Goal: Task Accomplishment & Management: Manage account settings

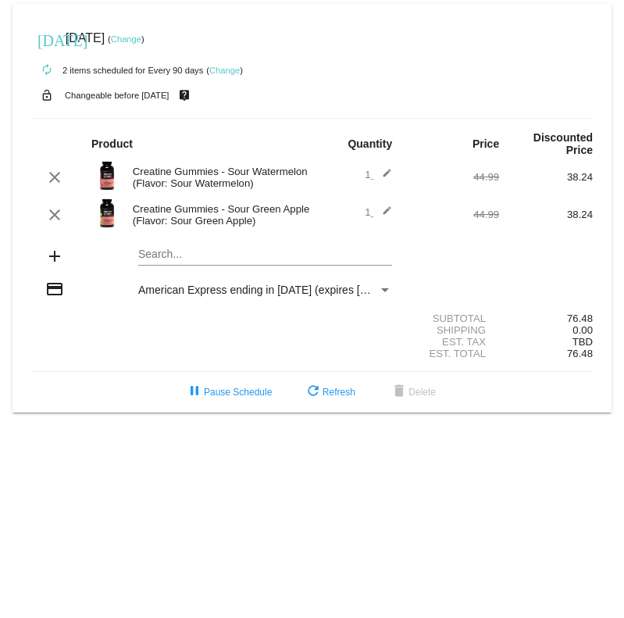
click at [390, 210] on mat-icon "edit" at bounding box center [382, 214] width 19 height 19
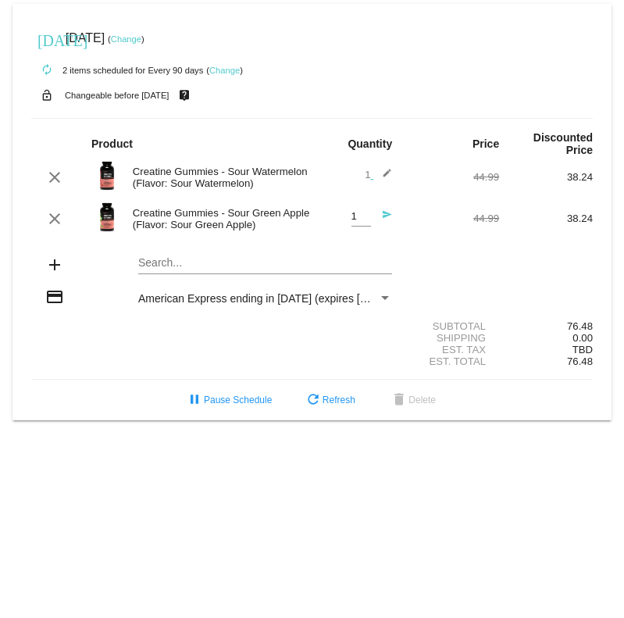
click at [389, 213] on mat-icon "send" at bounding box center [382, 218] width 19 height 19
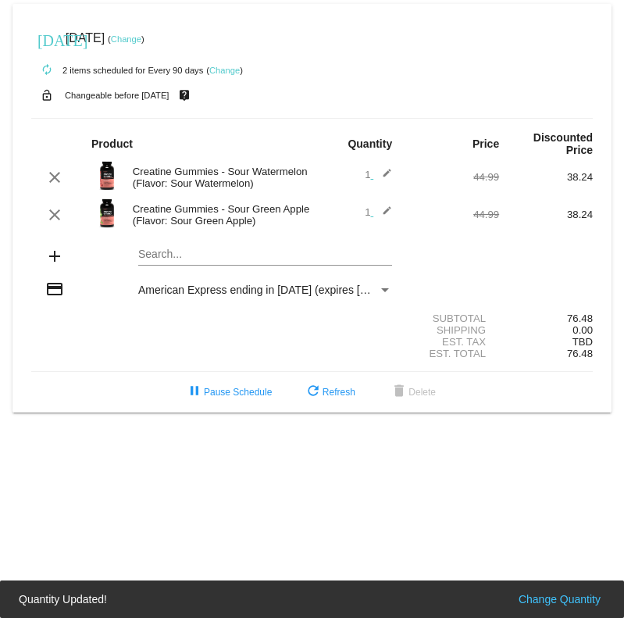
click at [386, 215] on mat-icon "edit" at bounding box center [382, 214] width 19 height 19
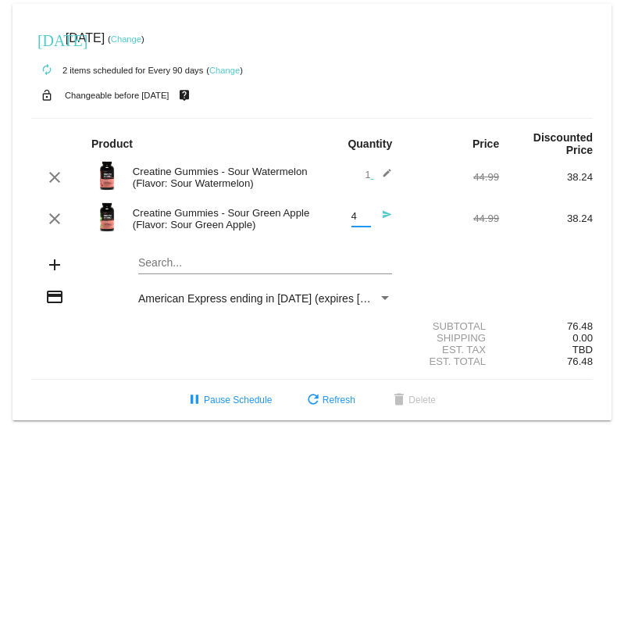
drag, startPoint x: 362, startPoint y: 216, endPoint x: 340, endPoint y: 216, distance: 21.9
click at [351, 216] on input "4" at bounding box center [361, 217] width 20 height 12
click at [365, 220] on input "3" at bounding box center [361, 217] width 20 height 12
type input "2"
click at [365, 220] on input "2" at bounding box center [361, 217] width 20 height 12
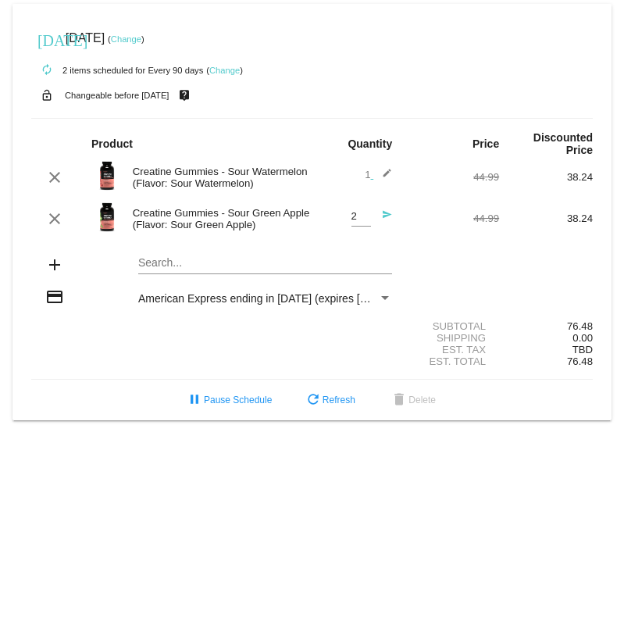
click at [400, 246] on div "Search..." at bounding box center [265, 266] width 281 height 45
click at [390, 176] on mat-icon "edit" at bounding box center [382, 177] width 19 height 19
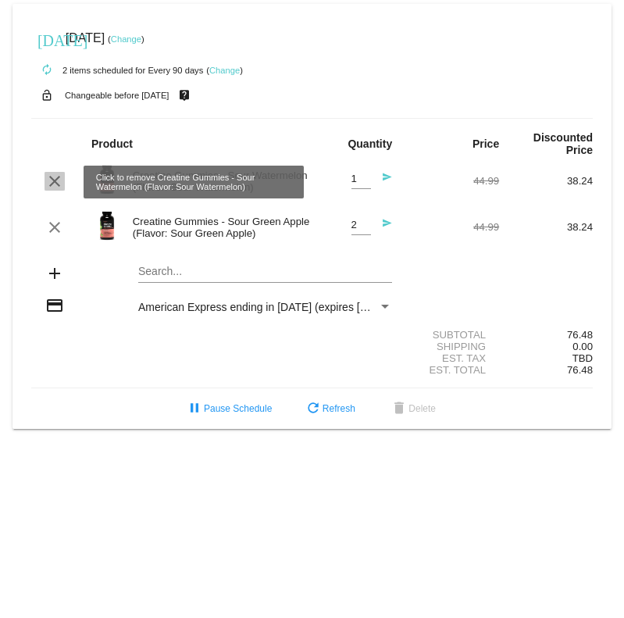
click at [57, 183] on mat-icon "clear" at bounding box center [54, 181] width 19 height 19
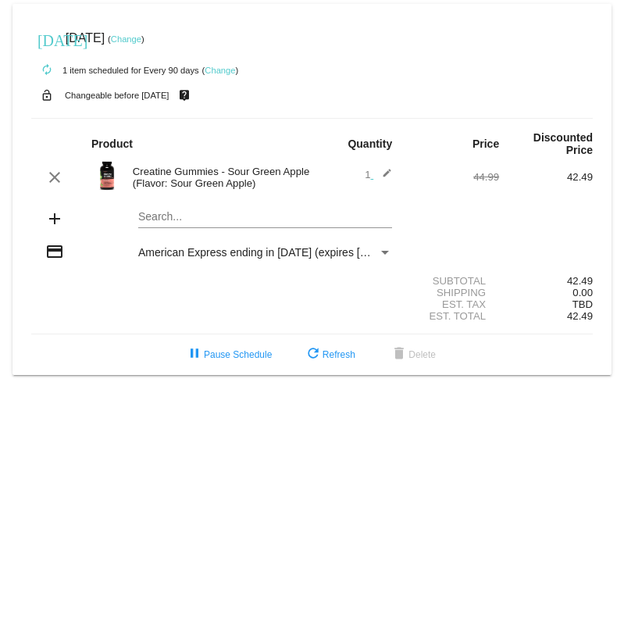
click at [369, 176] on span "1 edit" at bounding box center [378, 175] width 27 height 12
click at [383, 172] on mat-icon "edit" at bounding box center [382, 177] width 19 height 19
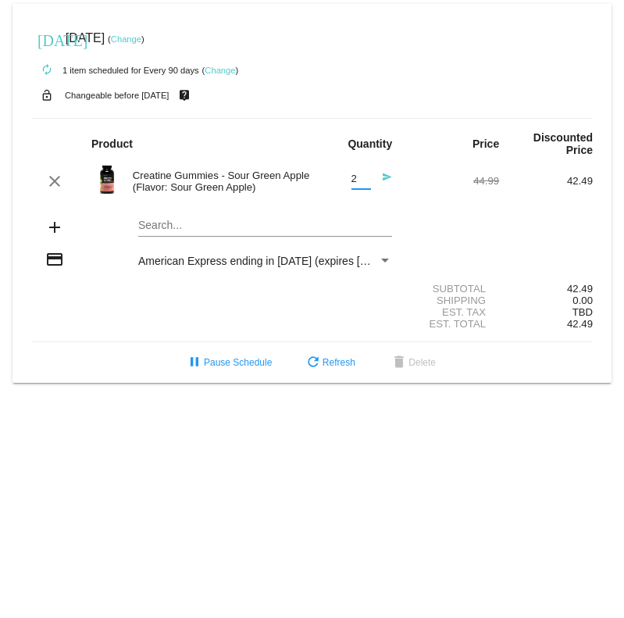
type input "2"
click at [365, 176] on input "2" at bounding box center [361, 179] width 20 height 12
click at [381, 212] on div "Search..." at bounding box center [265, 221] width 254 height 30
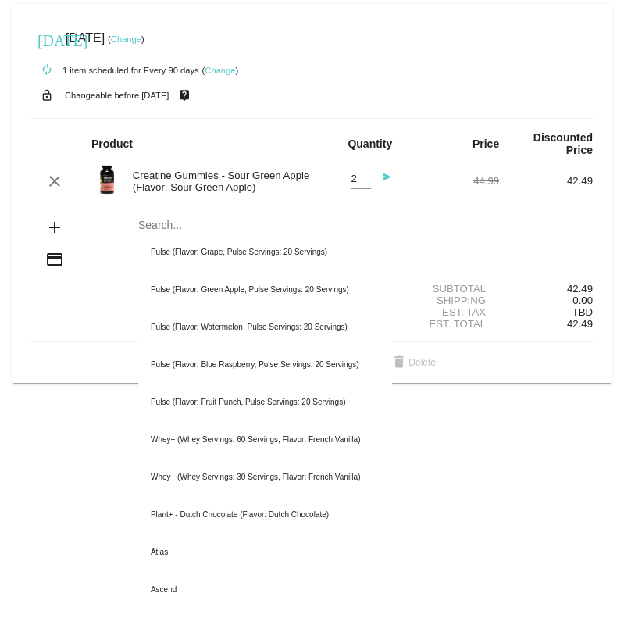
click at [490, 226] on div "add Search... Pulse (Flavor: Grape, Pulse Servings: 20 Servings) Pulse (Flavor:…" at bounding box center [311, 228] width 561 height 45
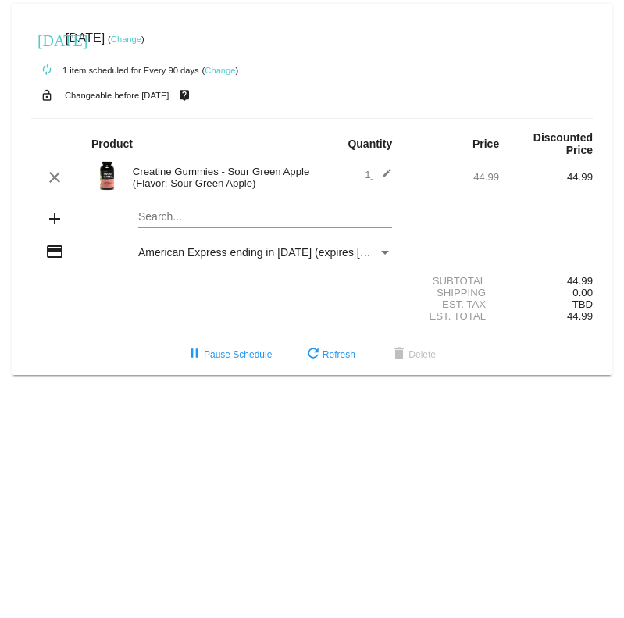
click at [219, 70] on link "Change" at bounding box center [220, 70] width 30 height 9
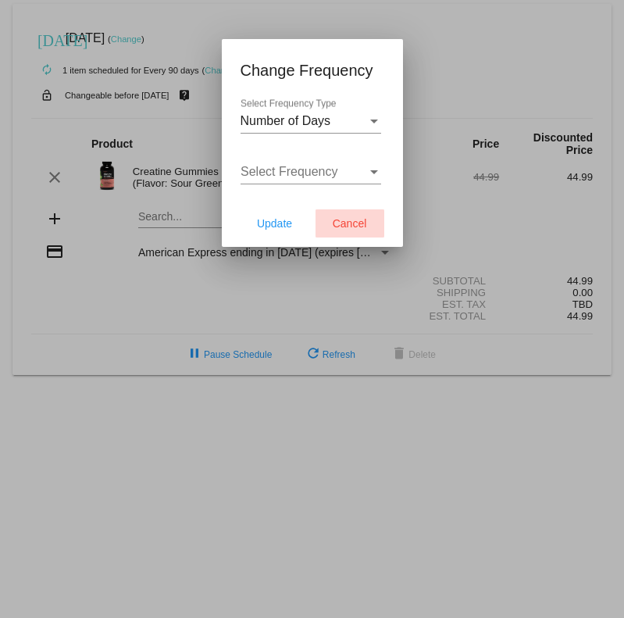
click at [350, 116] on span "Cancel" at bounding box center [350, 223] width 34 height 12
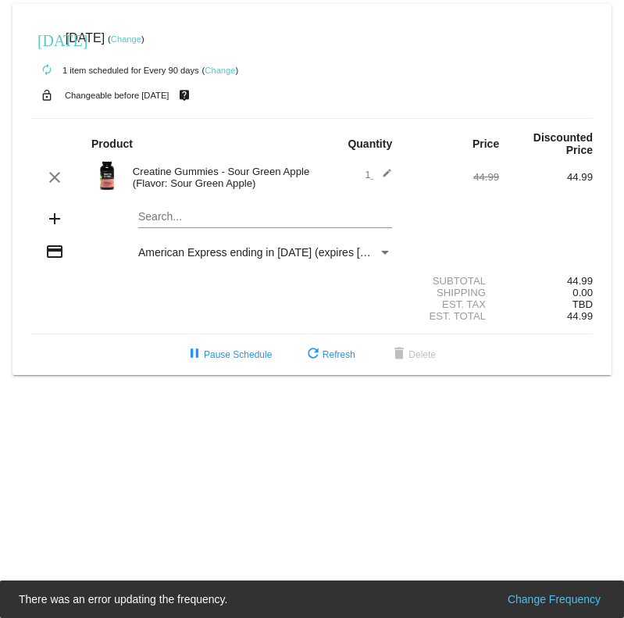
click at [141, 36] on link "Change" at bounding box center [126, 38] width 30 height 9
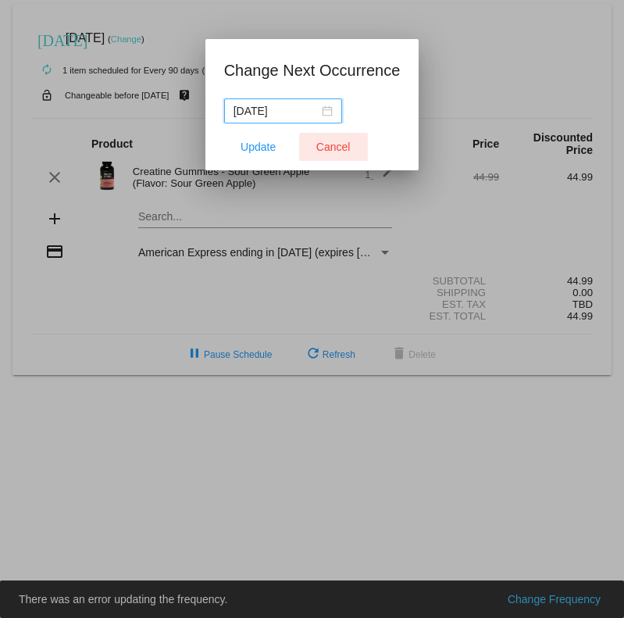
click at [339, 116] on span "Cancel" at bounding box center [333, 147] width 34 height 12
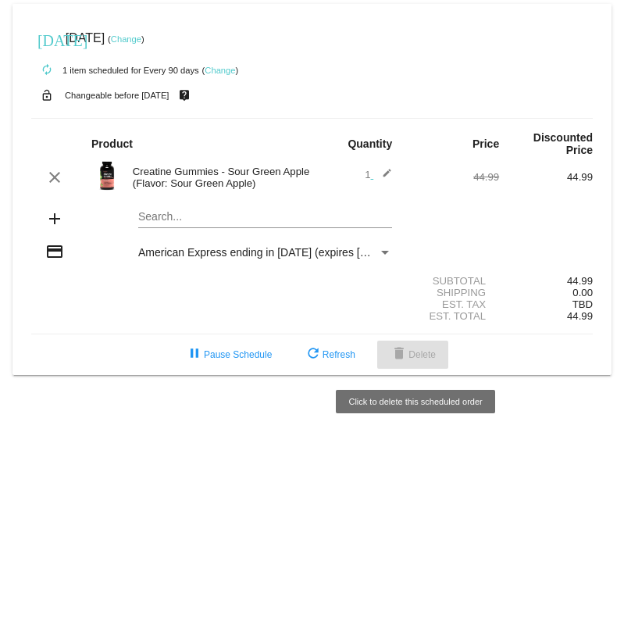
click at [416, 116] on span "delete Delete" at bounding box center [413, 354] width 46 height 11
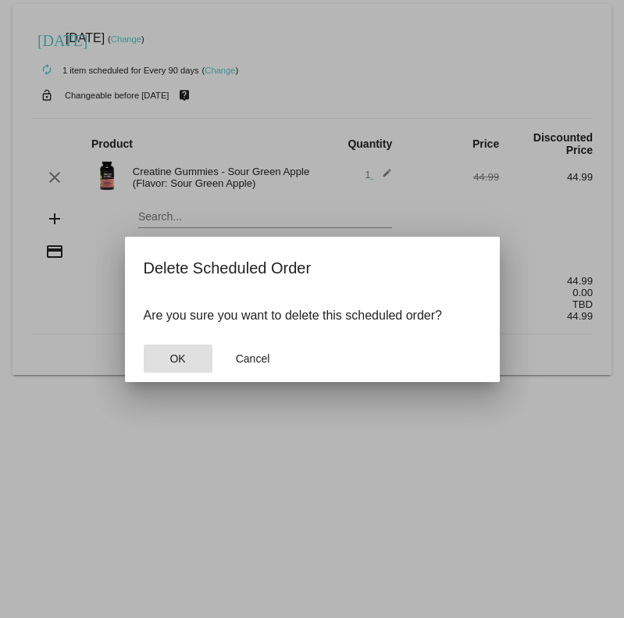
click at [176, 116] on span "OK" at bounding box center [177, 358] width 16 height 12
